Goal: Task Accomplishment & Management: Use online tool/utility

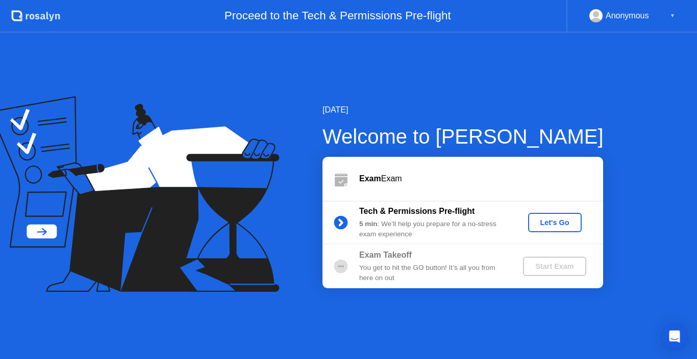
click at [549, 225] on div "Let's Go" at bounding box center [554, 223] width 45 height 8
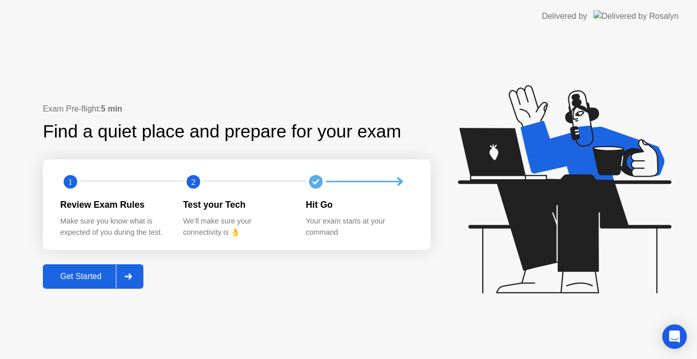
click at [95, 279] on div "Get Started" at bounding box center [81, 276] width 70 height 9
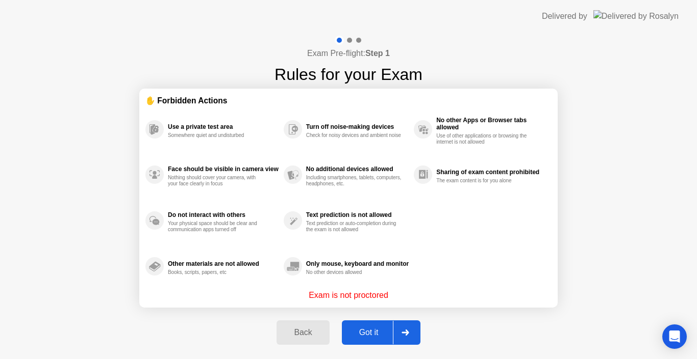
click at [372, 332] on div "Got it" at bounding box center [369, 332] width 48 height 9
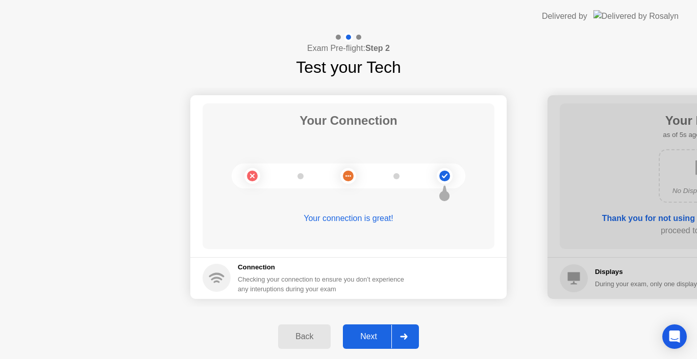
click at [368, 335] on div "Next" at bounding box center [368, 336] width 45 height 9
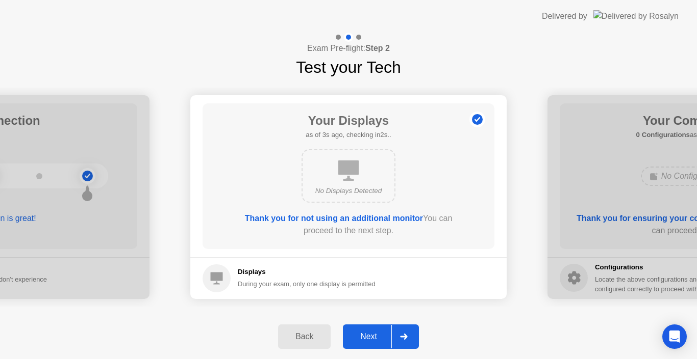
click at [368, 335] on div "Next" at bounding box center [368, 336] width 45 height 9
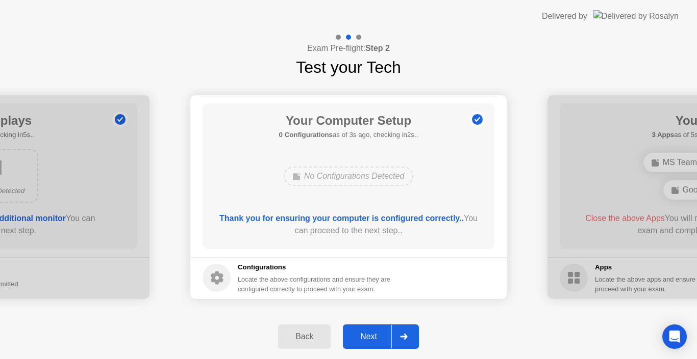
click at [368, 335] on div "Next" at bounding box center [368, 336] width 45 height 9
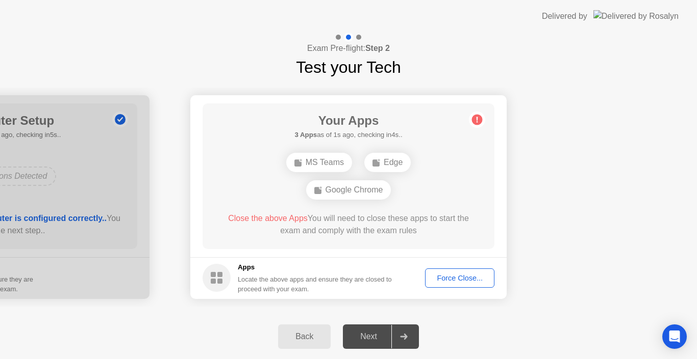
click at [462, 274] on div "Force Close..." at bounding box center [459, 278] width 62 height 8
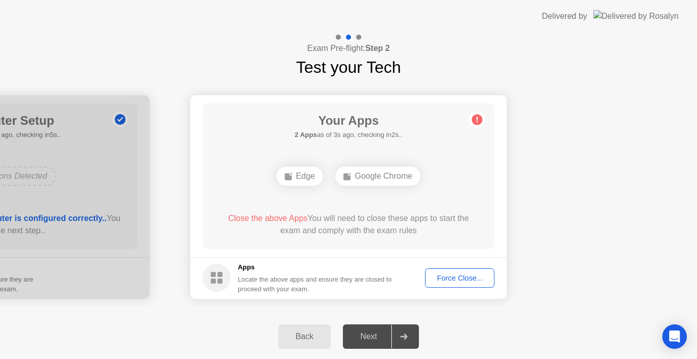
click at [450, 279] on div "Force Close..." at bounding box center [459, 278] width 62 height 8
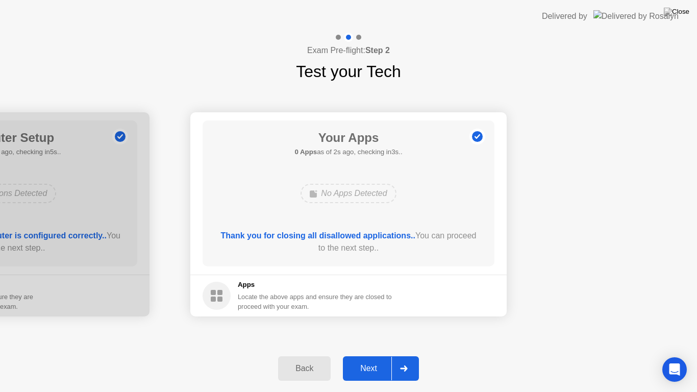
click at [373, 359] on div "Next" at bounding box center [368, 368] width 45 height 9
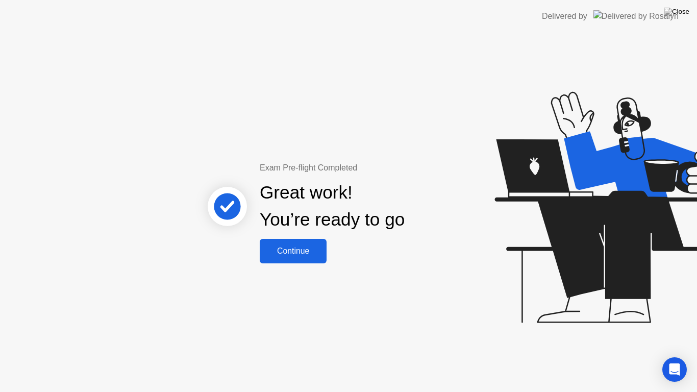
click at [318, 253] on div "Continue" at bounding box center [293, 250] width 61 height 9
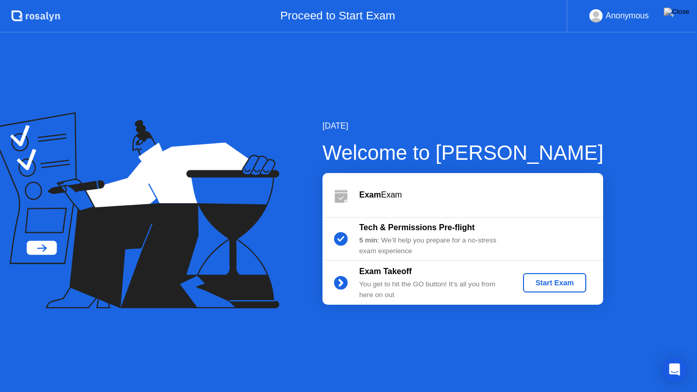
click at [548, 285] on div "Start Exam" at bounding box center [554, 282] width 55 height 8
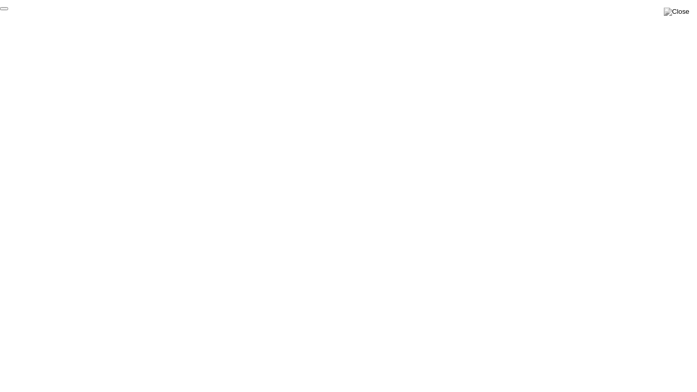
click div "End Proctoring Session"
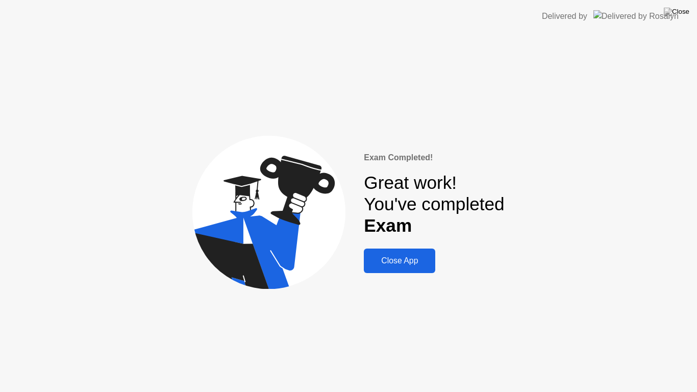
click at [391, 259] on div "Close App" at bounding box center [399, 260] width 65 height 9
